Goal: Task Accomplishment & Management: Use online tool/utility

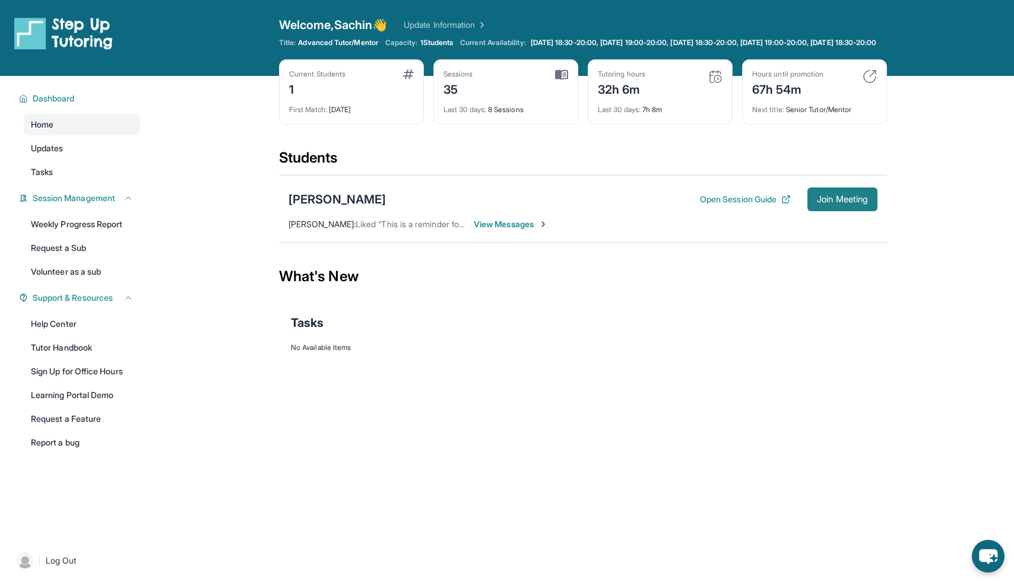
click at [833, 203] on span "Join Meeting" at bounding box center [842, 199] width 51 height 7
